Goal: Task Accomplishment & Management: Complete application form

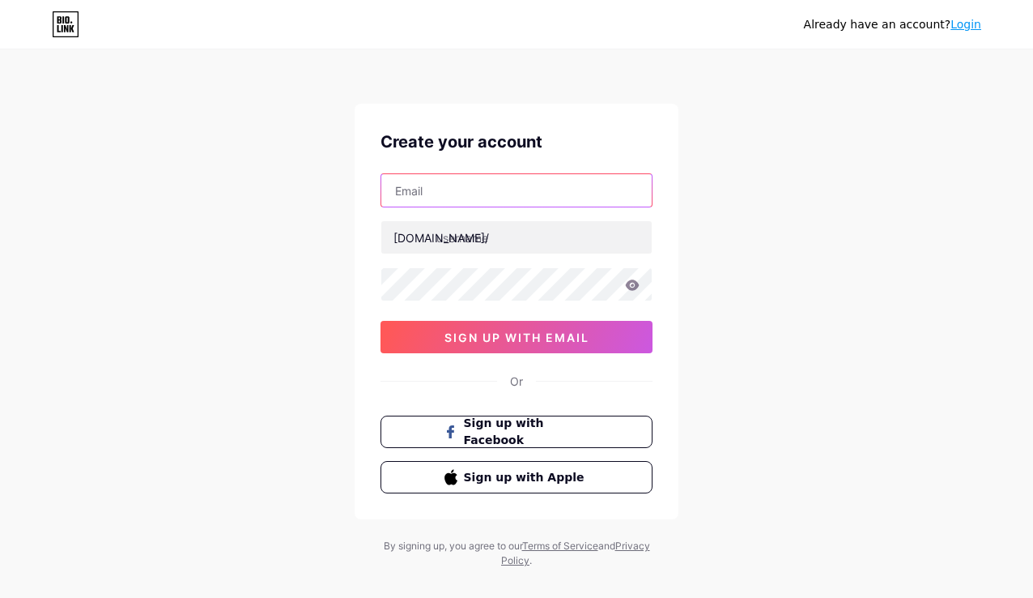
click at [493, 180] on input "text" at bounding box center [516, 190] width 270 height 32
type input "[EMAIL_ADDRESS][DOMAIN_NAME]"
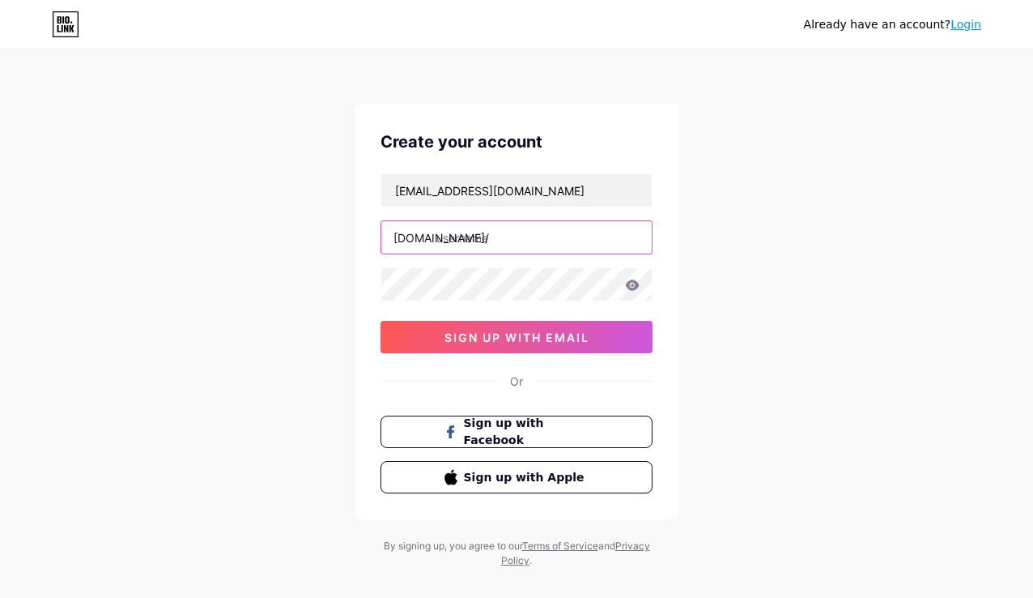
click at [496, 237] on input "text" at bounding box center [516, 237] width 270 height 32
click at [472, 235] on input "text" at bounding box center [516, 237] width 270 height 32
paste input "pokerbrosrussia"
type input "pokerbrosrussia"
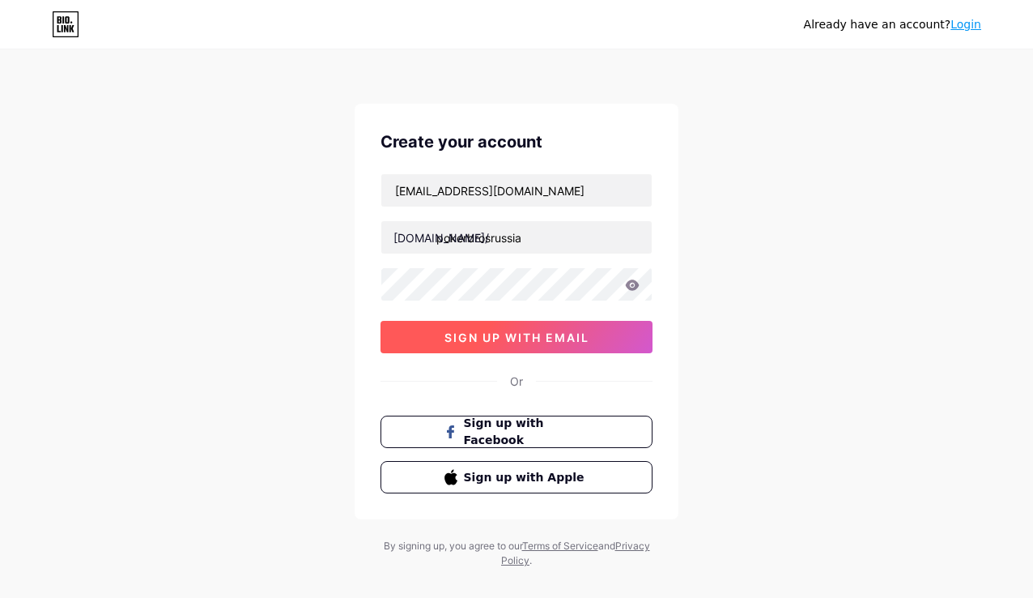
click at [491, 338] on span "sign up with email" at bounding box center [517, 337] width 145 height 14
